Goal: Information Seeking & Learning: Learn about a topic

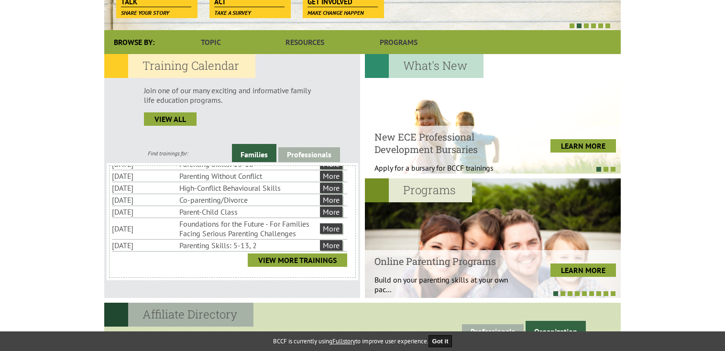
scroll to position [239, 0]
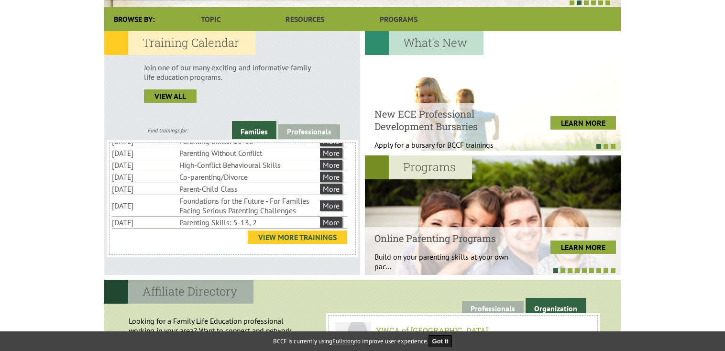
click at [294, 238] on link "View More Trainings" at bounding box center [297, 237] width 99 height 13
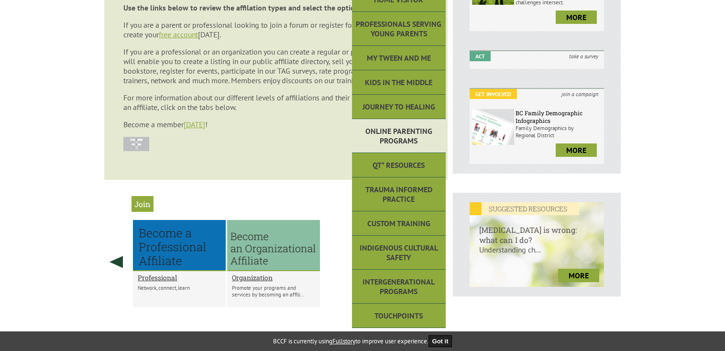
scroll to position [239, 0]
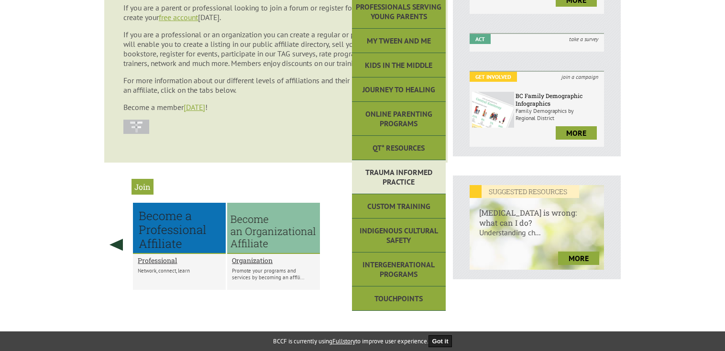
click at [368, 187] on link "Trauma Informed Practice" at bounding box center [399, 177] width 94 height 34
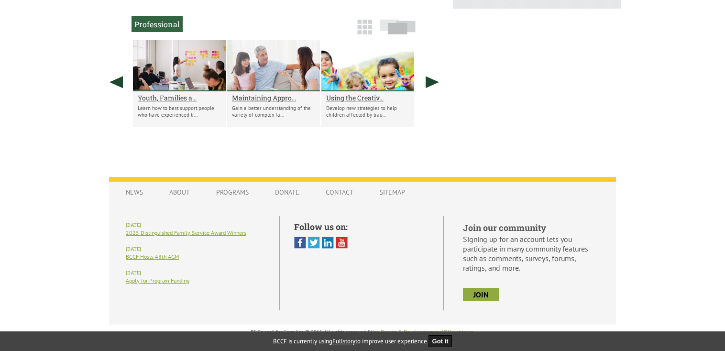
scroll to position [515, 0]
